Goal: Task Accomplishment & Management: Manage account settings

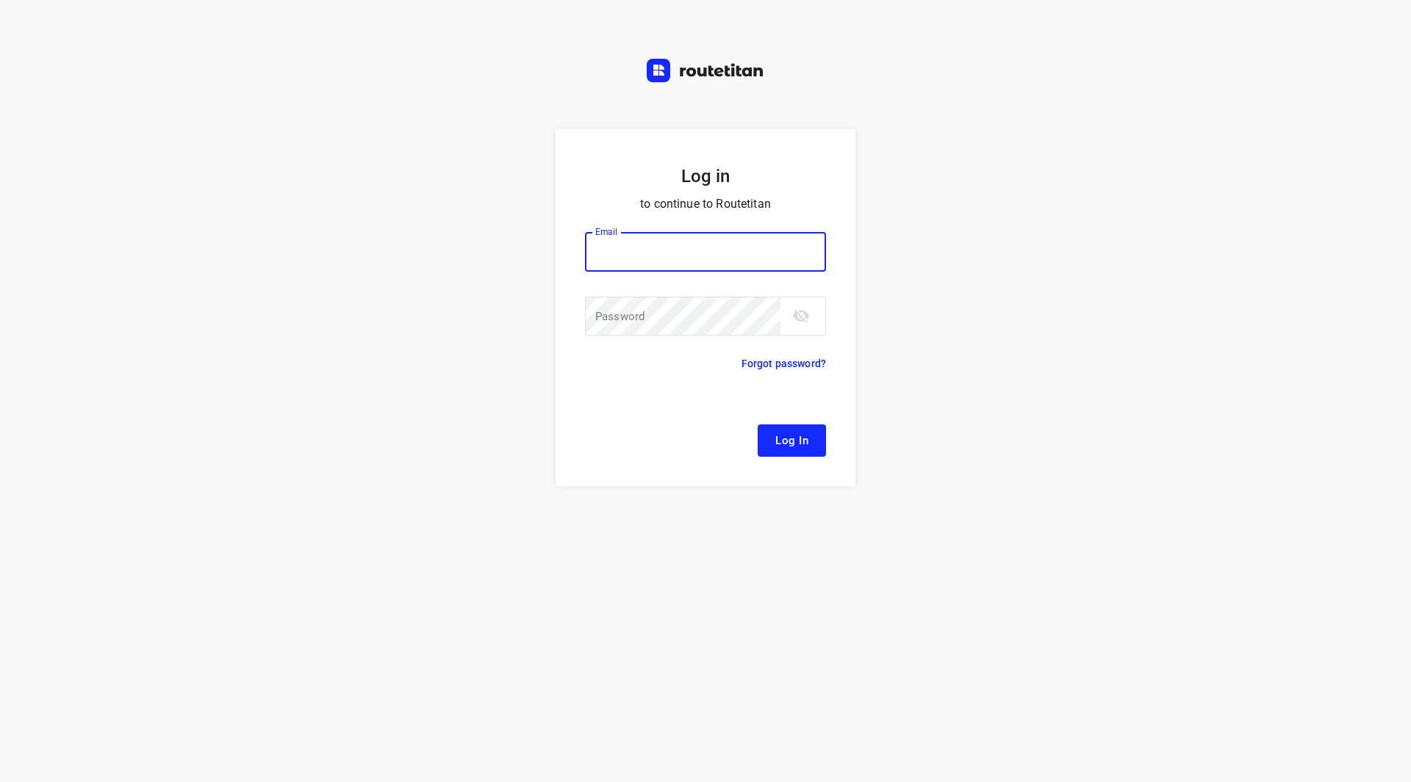
drag, startPoint x: 635, startPoint y: 265, endPoint x: 635, endPoint y: 256, distance: 8.8
click at [635, 265] on input "email" at bounding box center [705, 252] width 241 height 40
type input "[EMAIL_ADDRESS][DOMAIN_NAME]"
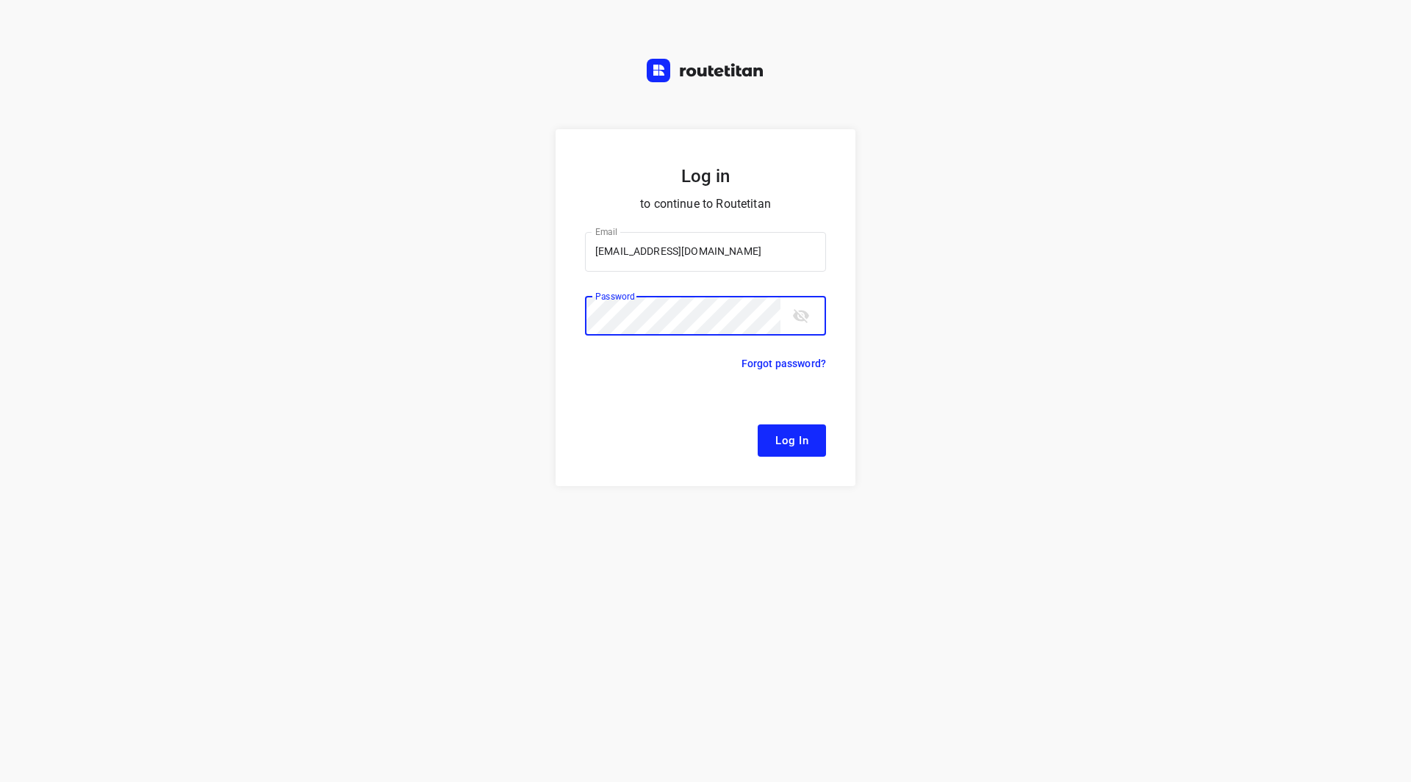
click at [757, 425] on button "Log In" at bounding box center [791, 441] width 68 height 32
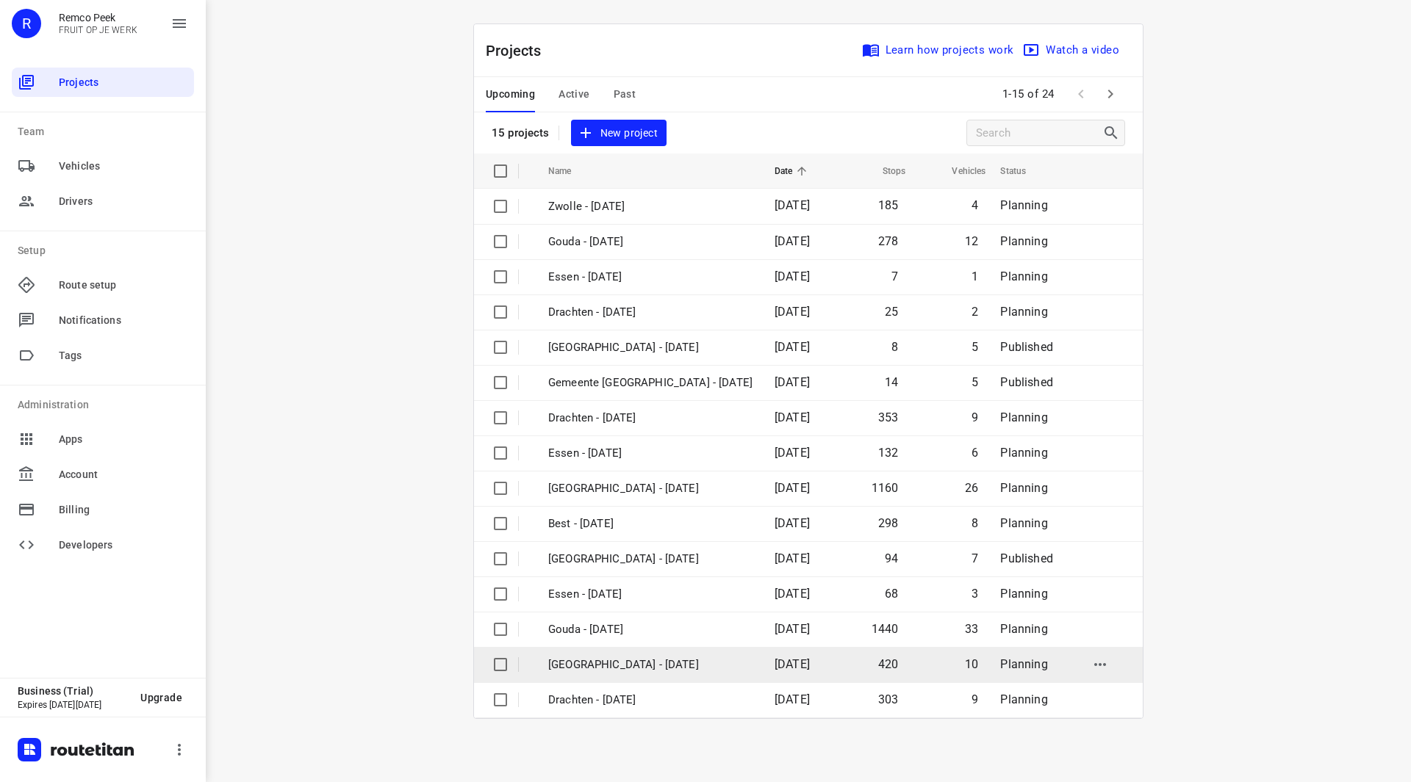
click at [624, 666] on p "[GEOGRAPHIC_DATA] - [DATE]" at bounding box center [650, 665] width 204 height 17
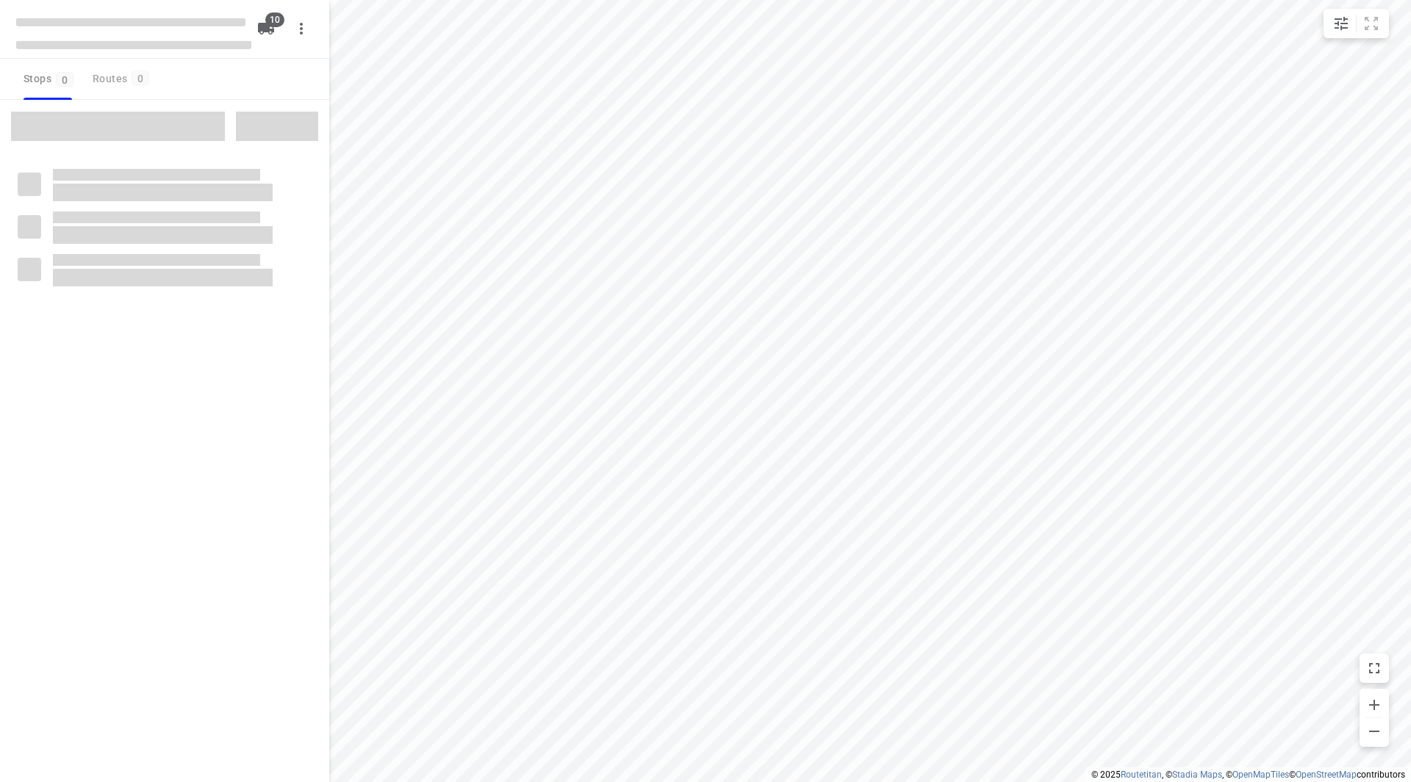
checkbox input "true"
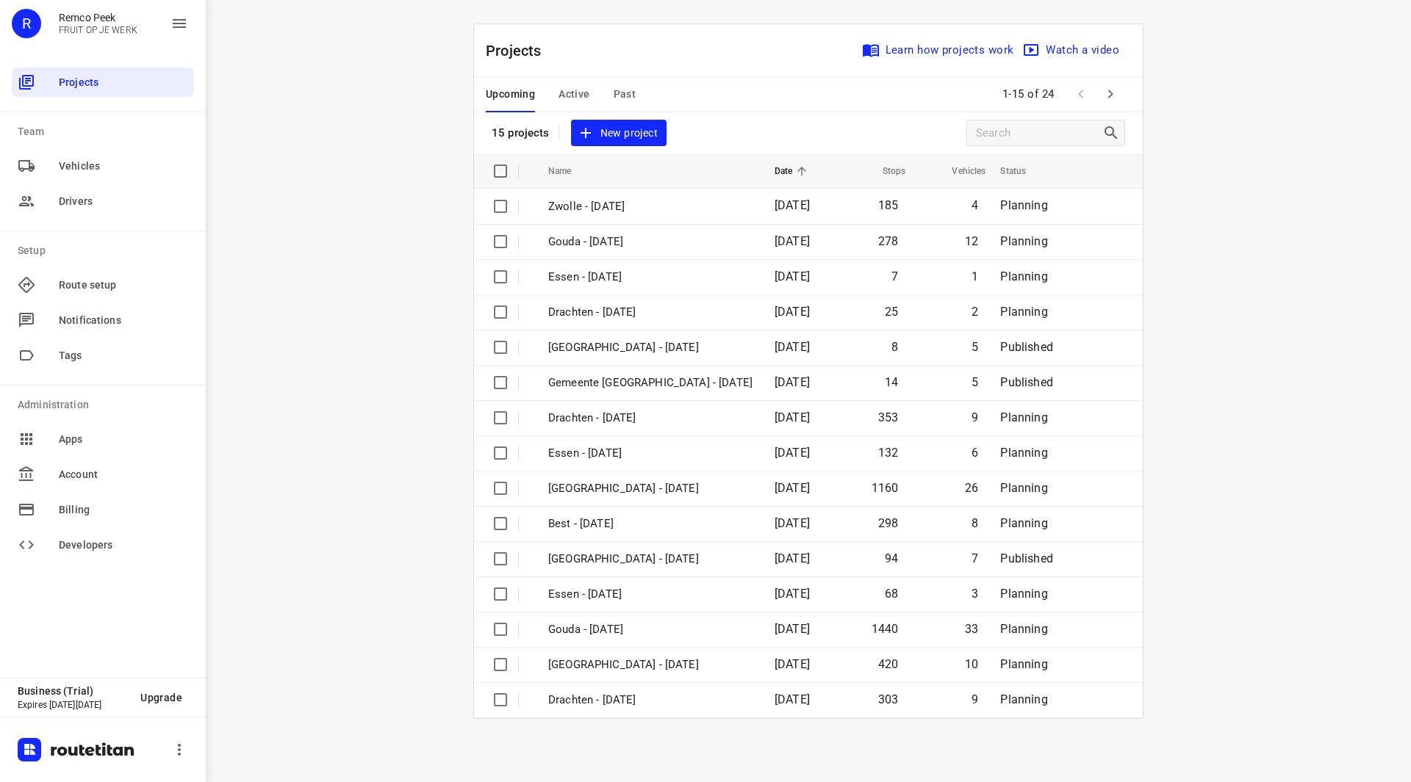
click at [627, 93] on span "Past" at bounding box center [624, 94] width 23 height 18
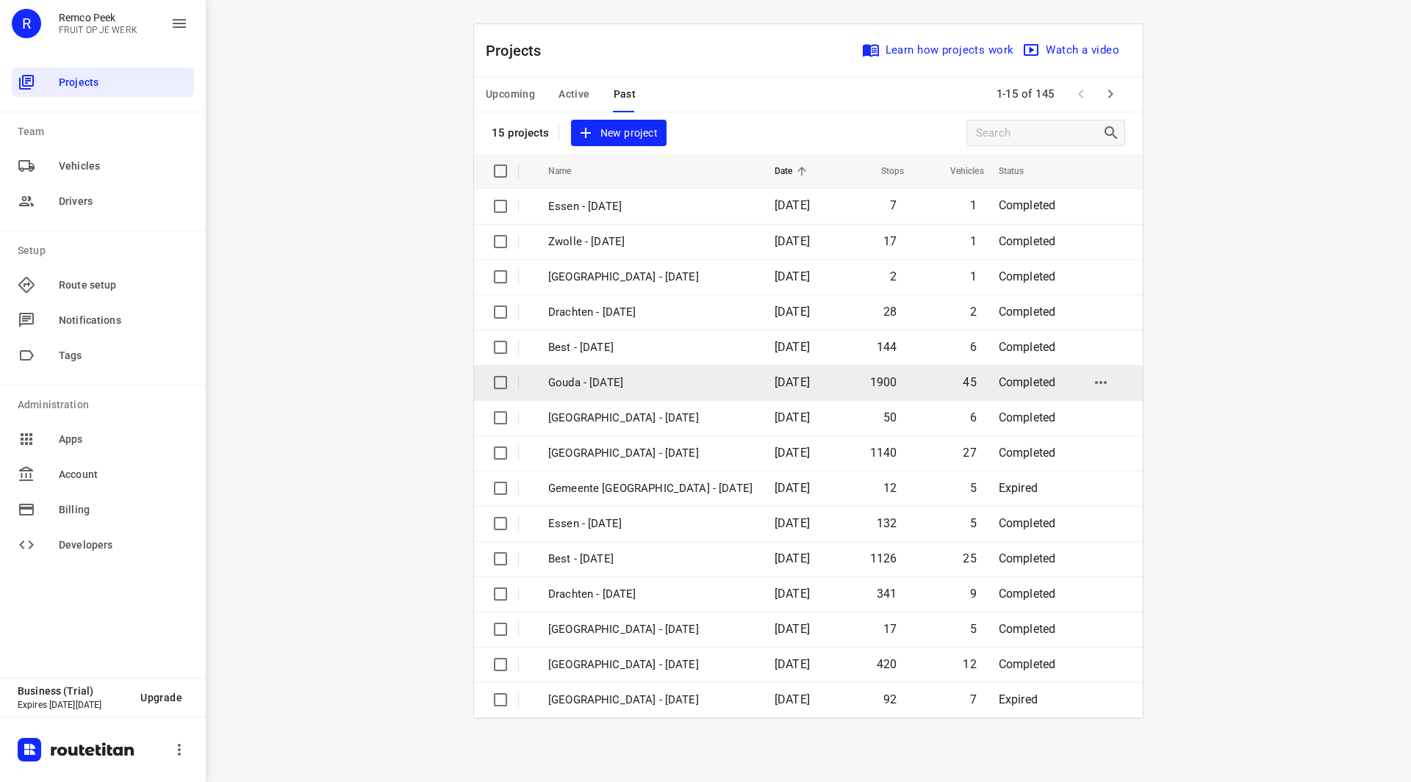
click at [637, 381] on p "Gouda - Wednesday" at bounding box center [650, 383] width 204 height 17
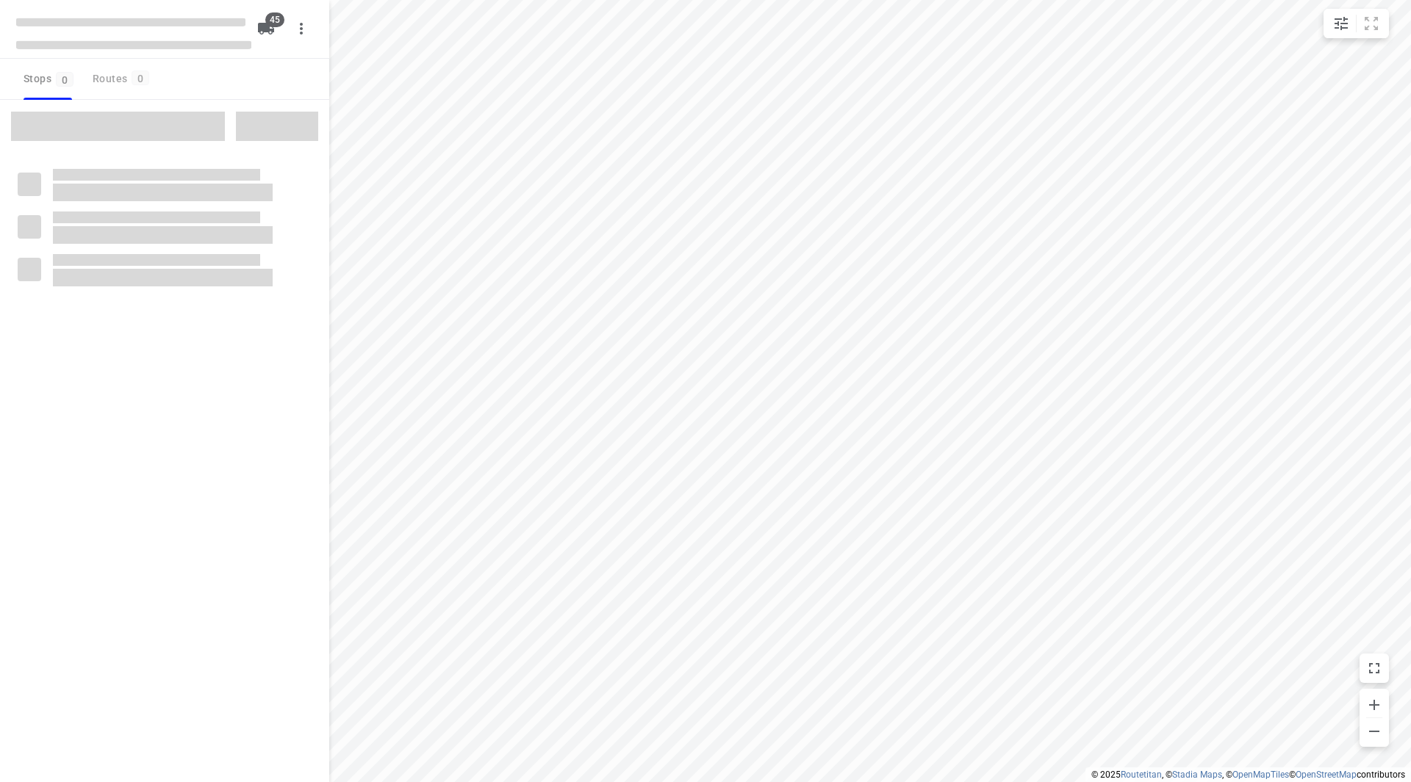
checkbox input "true"
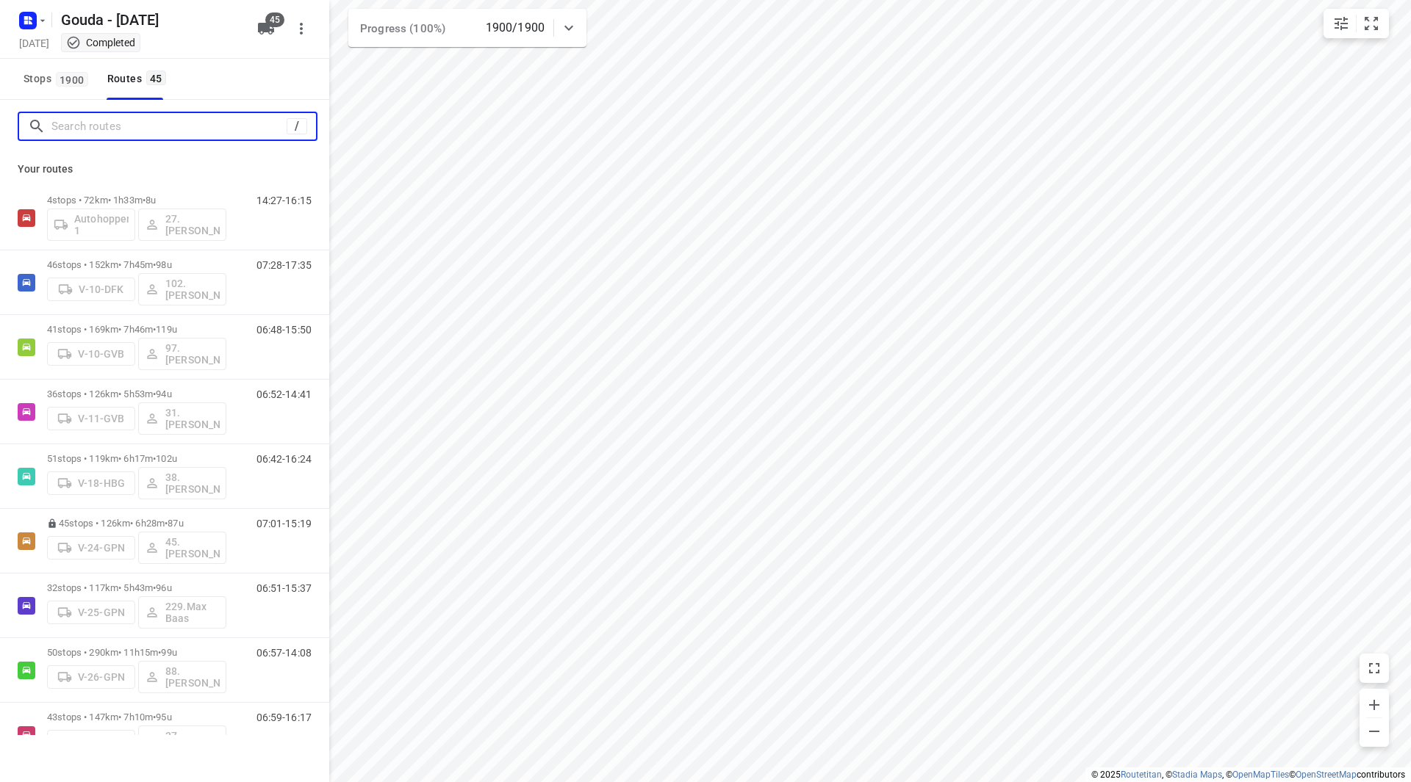
click at [68, 129] on input "Search routes" at bounding box center [168, 126] width 235 height 23
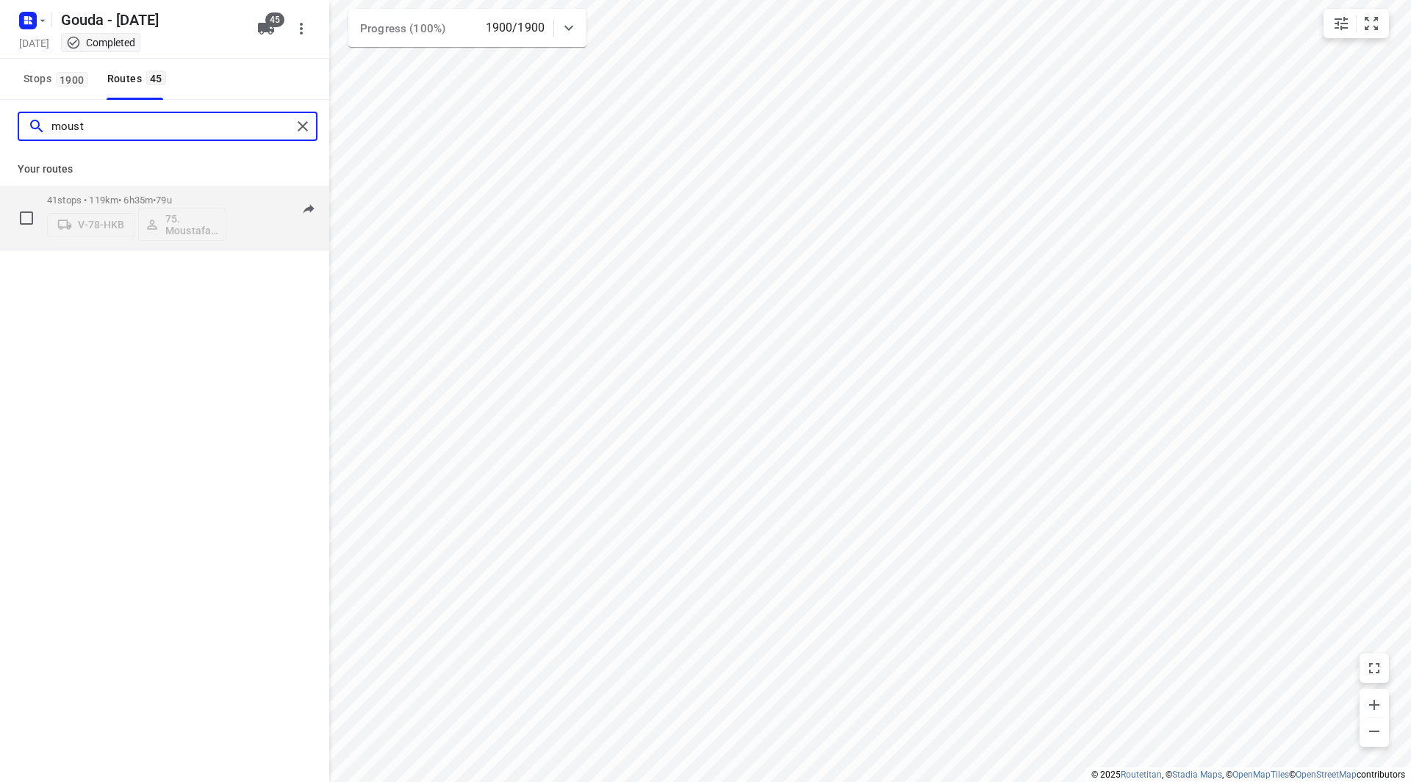
type input "moust"
click at [200, 190] on div "41 stops • 119km • 6h35m • 79u V-78-HKB 75. Moustafa Shhadeh" at bounding box center [136, 217] width 179 height 61
